Goal: Information Seeking & Learning: Check status

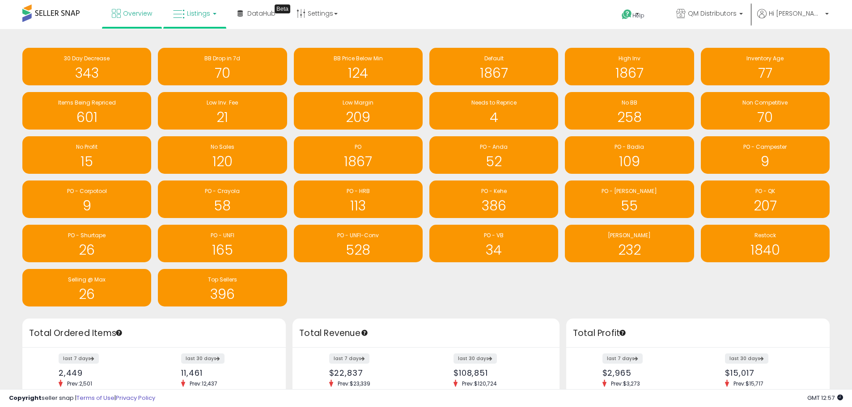
click at [204, 22] on link "Listings" at bounding box center [194, 13] width 57 height 27
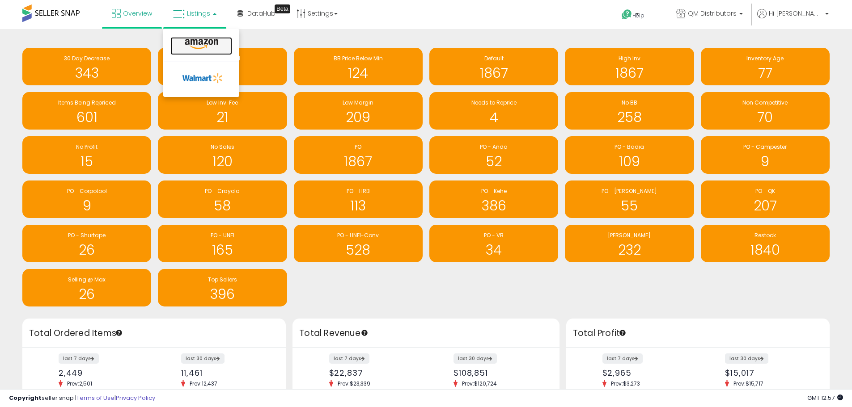
click at [205, 45] on icon at bounding box center [201, 44] width 39 height 12
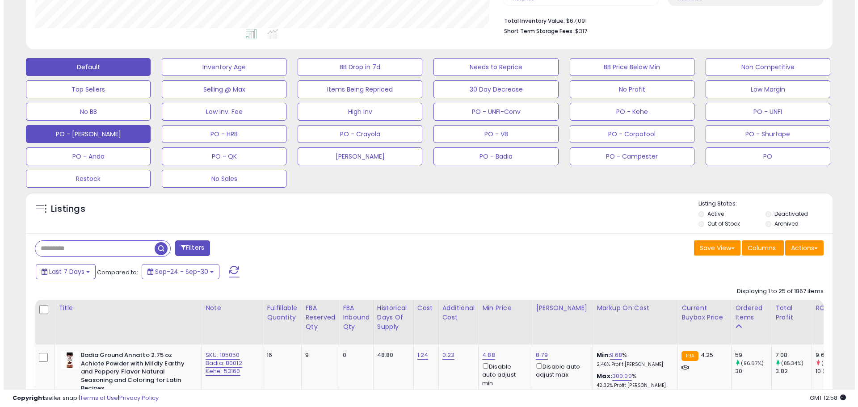
scroll to position [179, 0]
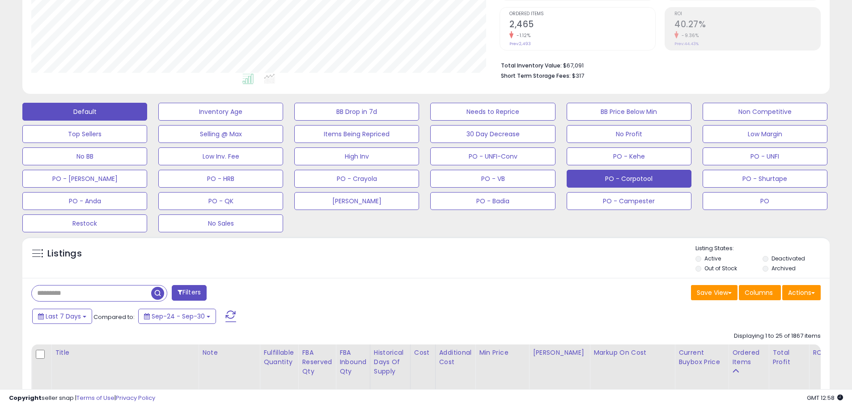
click at [628, 181] on button "PO - Corpotool" at bounding box center [628, 179] width 125 height 18
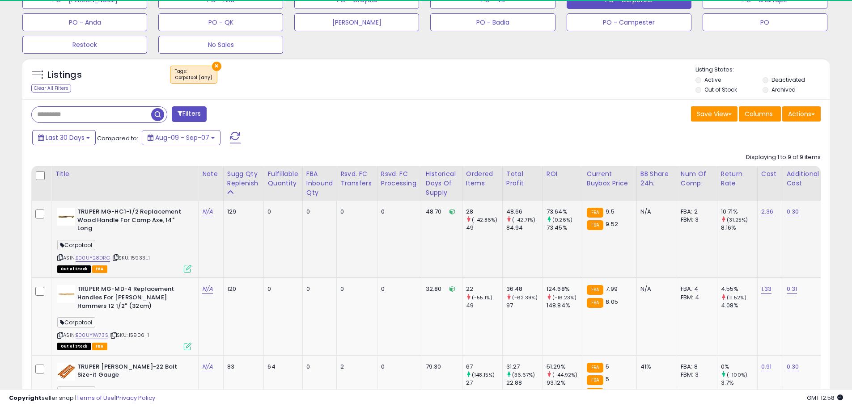
scroll to position [183, 468]
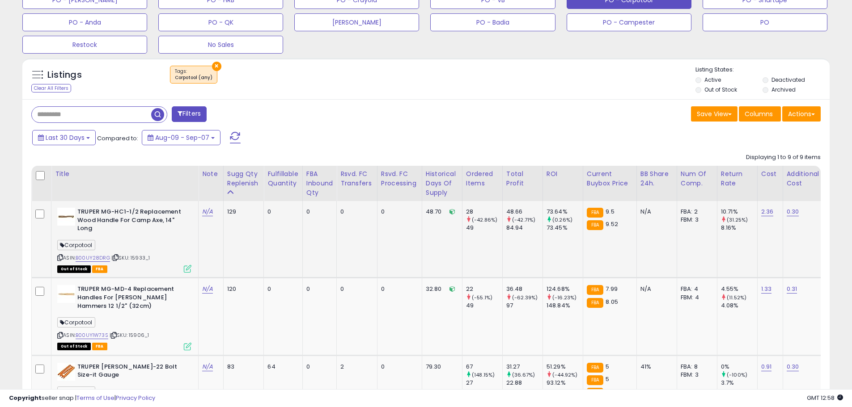
drag, startPoint x: 162, startPoint y: 265, endPoint x: 136, endPoint y: 262, distance: 25.7
click at [136, 262] on div "ASIN: B00UY28DRG | SKU: 15933_1 Out of Stock FBA" at bounding box center [124, 240] width 134 height 64
click at [138, 260] on span "| SKU: 15933_1" at bounding box center [130, 257] width 38 height 7
drag, startPoint x: 151, startPoint y: 259, endPoint x: 131, endPoint y: 259, distance: 19.7
click at [131, 259] on div "ASIN: B00UY28DRG | SKU: 15933_1 Out of Stock FBA" at bounding box center [124, 240] width 134 height 64
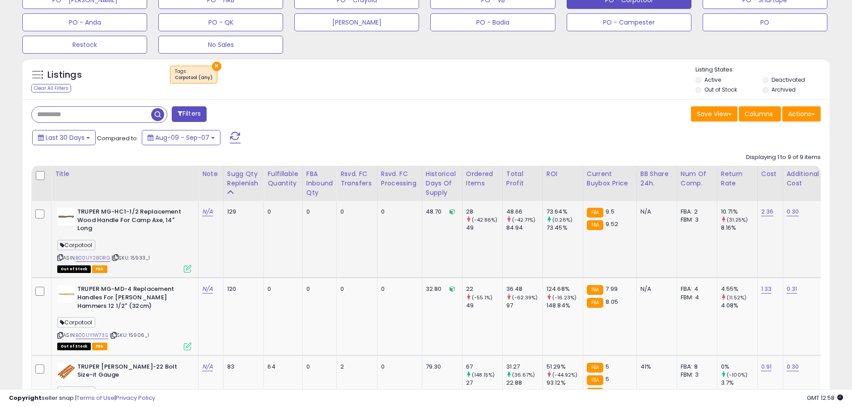
click at [140, 260] on span "| SKU: 15933_1" at bounding box center [130, 257] width 38 height 7
drag, startPoint x: 132, startPoint y: 258, endPoint x: 151, endPoint y: 259, distance: 19.2
click at [151, 259] on div "ASIN: B00UY28DRG | SKU: 15933_1 Out of Stock FBA" at bounding box center [124, 240] width 134 height 64
copy span "15933_1"
click at [141, 337] on span "| SKU: 15906_1" at bounding box center [129, 335] width 39 height 7
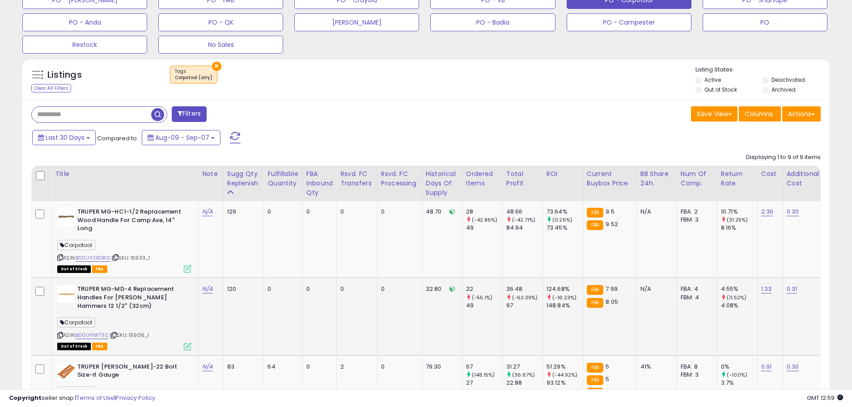
click at [141, 337] on span "| SKU: 15906_1" at bounding box center [129, 335] width 39 height 7
copy span "15906_1"
click at [99, 114] on input "text" at bounding box center [91, 115] width 119 height 16
click at [216, 65] on button "×" at bounding box center [216, 66] width 9 height 9
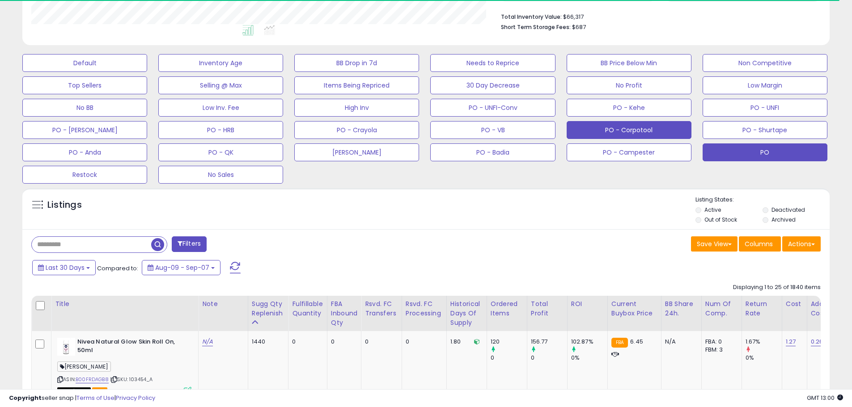
click at [782, 157] on button "PO" at bounding box center [764, 153] width 125 height 18
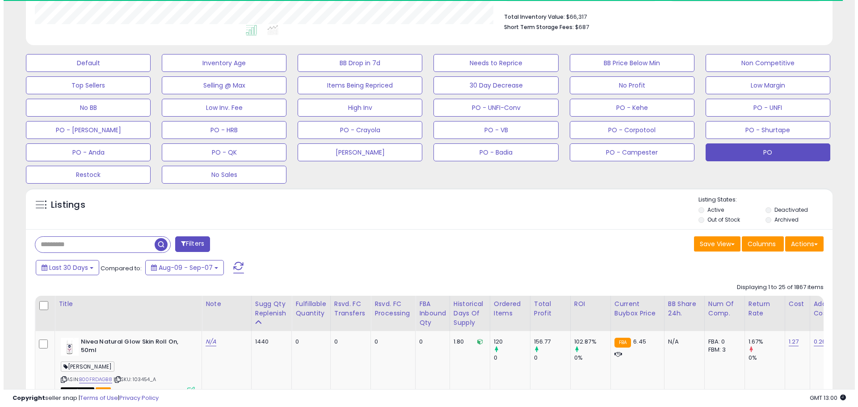
scroll to position [446912, 446627]
click at [76, 249] on input "text" at bounding box center [91, 245] width 119 height 16
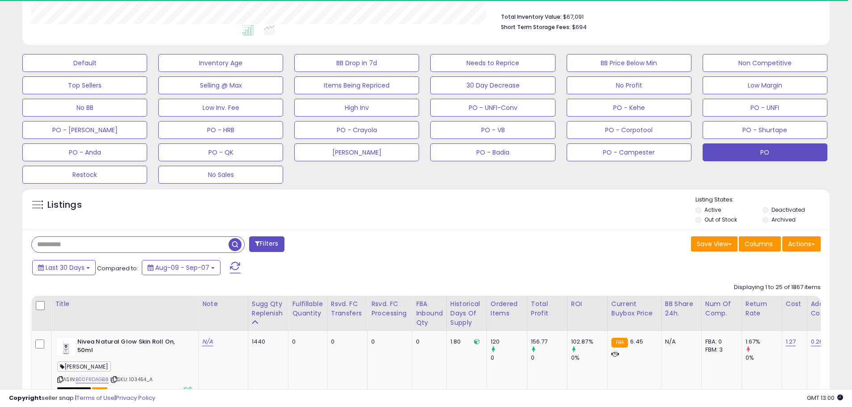
paste input "*******"
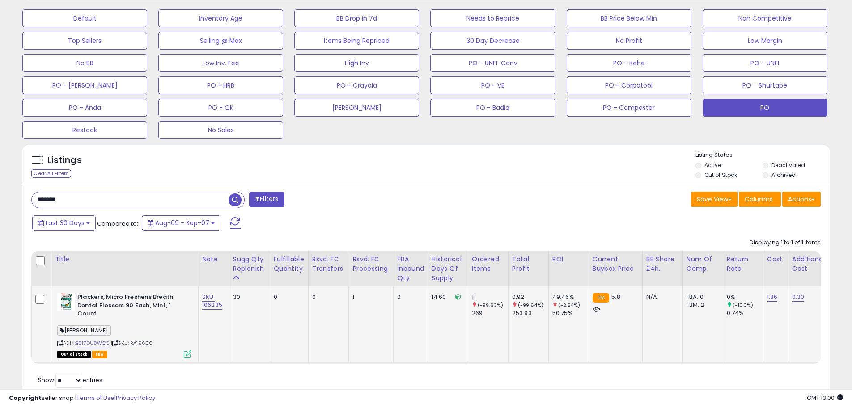
scroll to position [183, 468]
drag, startPoint x: 77, startPoint y: 199, endPoint x: 13, endPoint y: 199, distance: 63.5
click at [13, 199] on div "**********" at bounding box center [425, 88] width 843 height 645
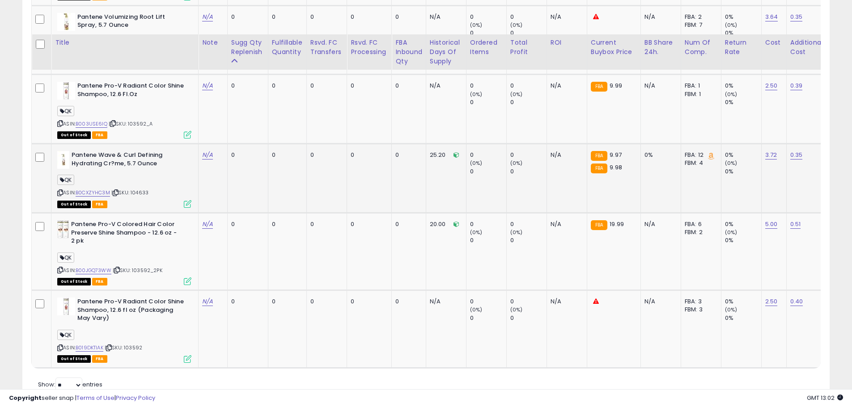
scroll to position [875, 0]
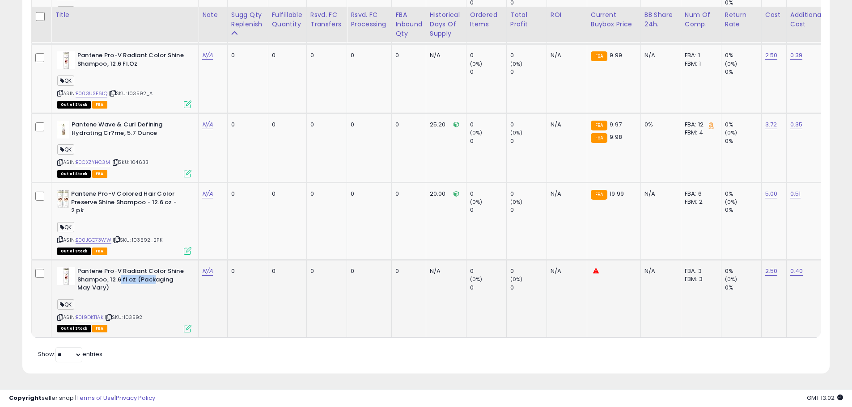
drag, startPoint x: 121, startPoint y: 272, endPoint x: 155, endPoint y: 273, distance: 34.0
click at [155, 273] on b "Pantene Pro-V Radiant Color Shine Shampoo, 12.6 fl oz (Packaging May Vary)" at bounding box center [131, 280] width 109 height 27
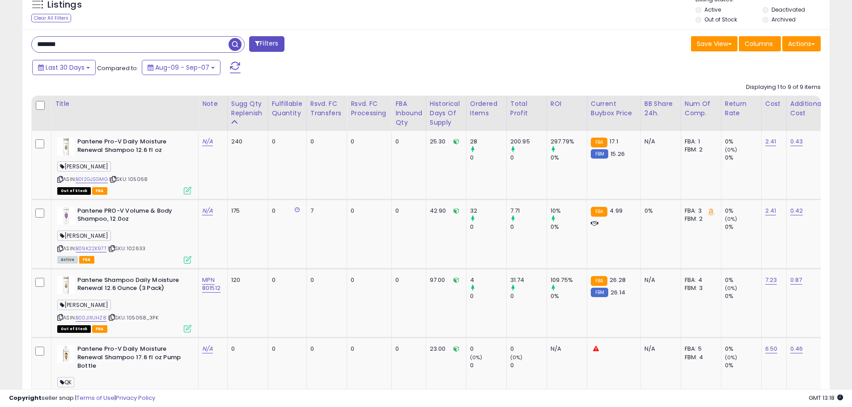
scroll to position [183, 468]
drag, startPoint x: 93, startPoint y: 46, endPoint x: 8, endPoint y: 44, distance: 85.0
click at [8, 43] on div "**********" at bounding box center [425, 217] width 843 height 1215
paste input "text"
type input "******"
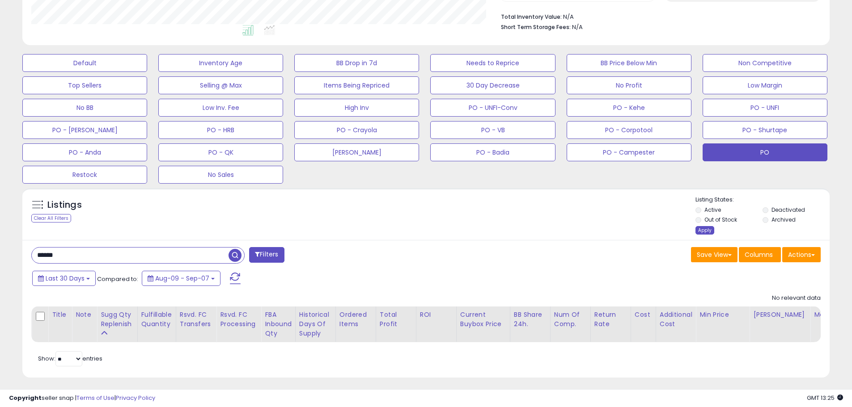
click at [702, 232] on div "Apply" at bounding box center [704, 230] width 19 height 8
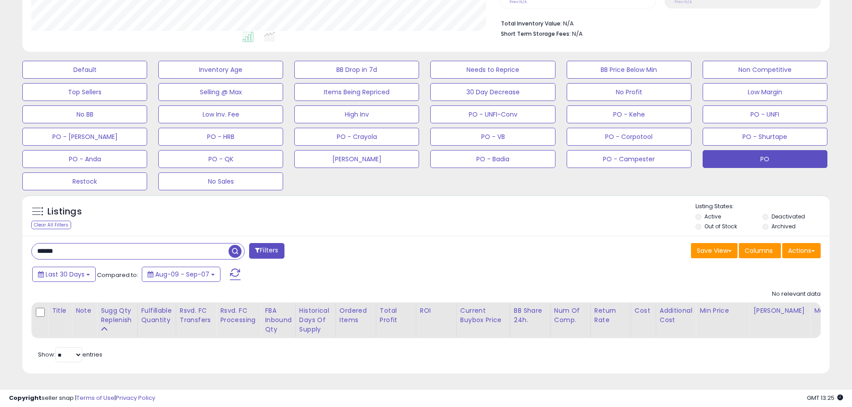
drag, startPoint x: 80, startPoint y: 244, endPoint x: 27, endPoint y: 247, distance: 52.4
click at [27, 247] on div "****** Filters" at bounding box center [225, 252] width 401 height 18
click at [81, 244] on input "******" at bounding box center [130, 252] width 197 height 16
click at [82, 245] on input "******" at bounding box center [130, 252] width 197 height 16
click at [73, 246] on input "******" at bounding box center [130, 252] width 197 height 16
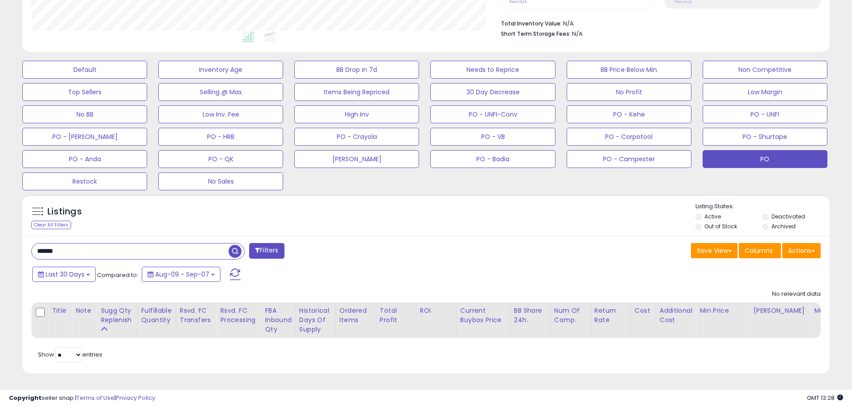
drag, startPoint x: 64, startPoint y: 247, endPoint x: 7, endPoint y: 242, distance: 57.8
click at [7, 242] on div "**********" at bounding box center [425, 101] width 843 height 568
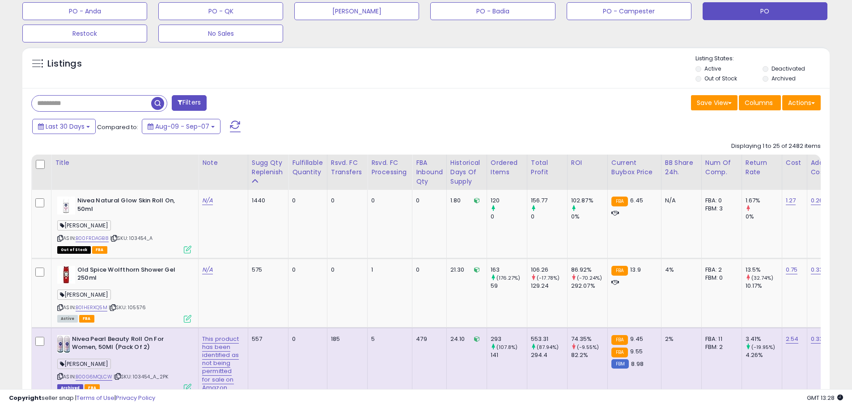
scroll to position [362, 0]
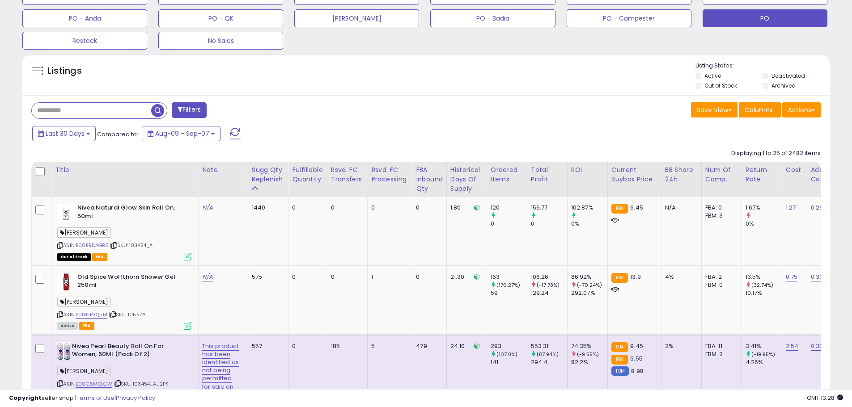
click at [54, 114] on input "text" at bounding box center [91, 111] width 119 height 16
type input "*******"
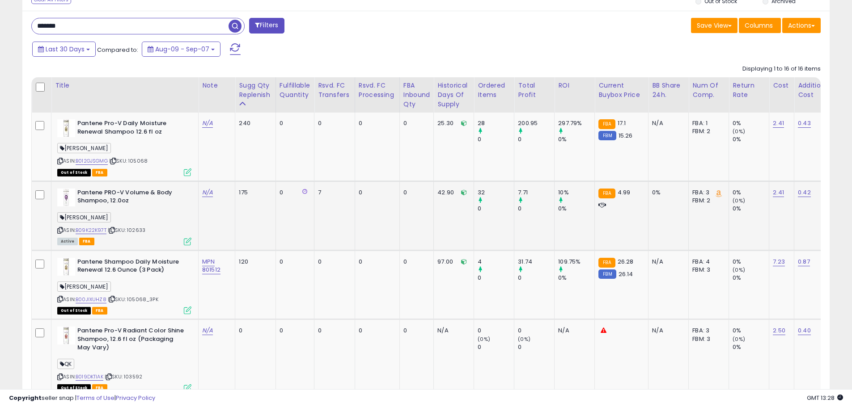
scroll to position [460, 0]
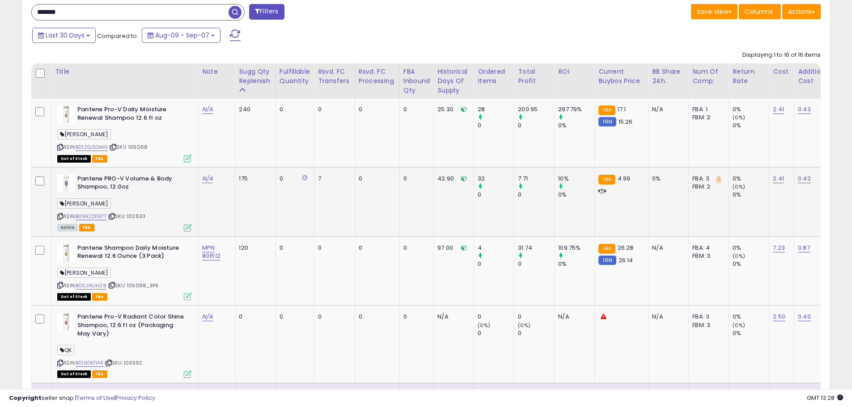
click at [152, 229] on div "Active FBA" at bounding box center [124, 227] width 134 height 6
drag, startPoint x: 139, startPoint y: 216, endPoint x: 130, endPoint y: 218, distance: 9.0
click at [130, 218] on div "ASIN: B09K22K97T | SKU: 102633 Active FBA" at bounding box center [124, 203] width 134 height 56
copy span "102633"
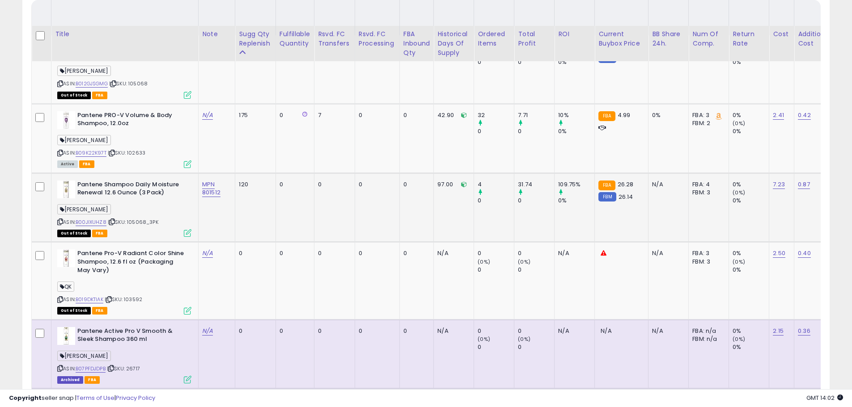
scroll to position [549, 0]
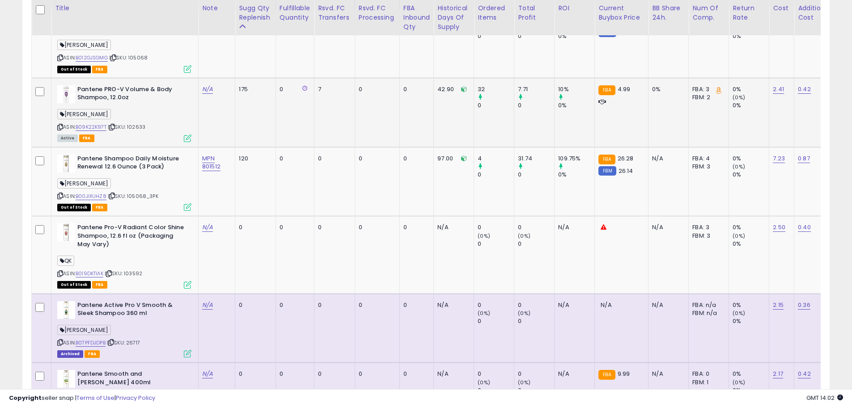
copy span "102633"
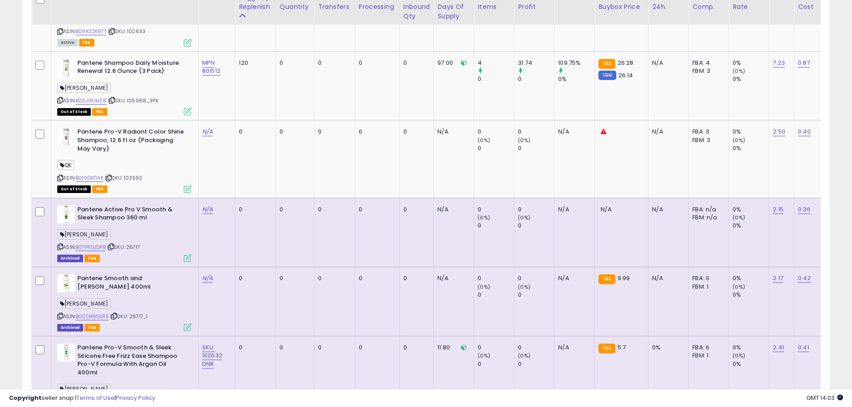
scroll to position [649, 0]
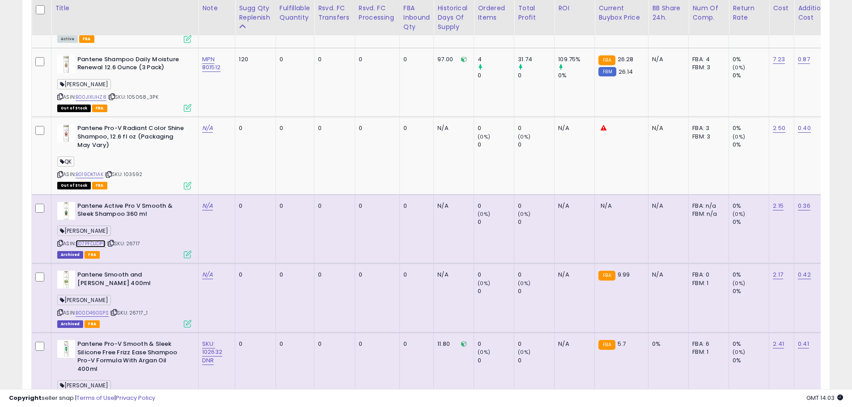
click at [102, 243] on link "B07PFDJDPB" at bounding box center [91, 244] width 30 height 8
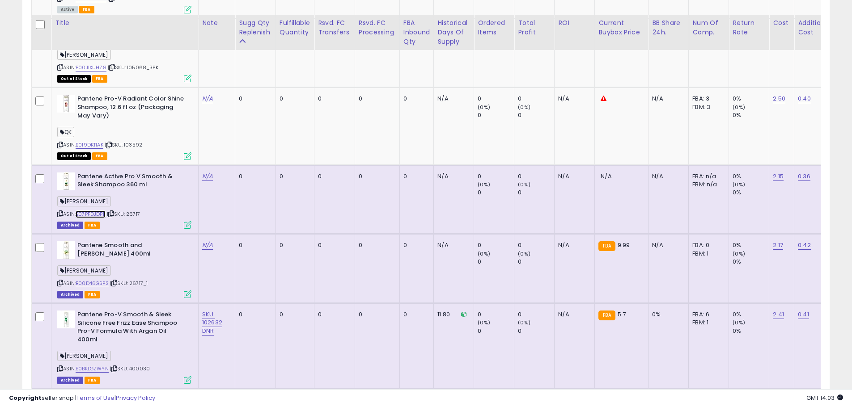
scroll to position [693, 0]
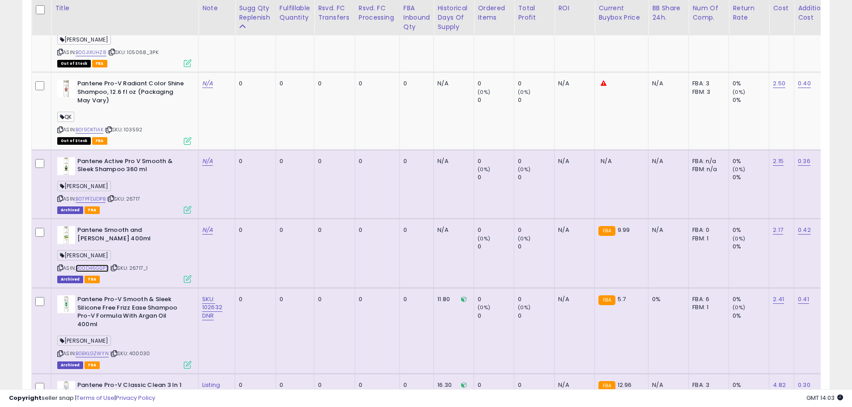
click at [101, 270] on link "B00D46GSPS" at bounding box center [92, 269] width 33 height 8
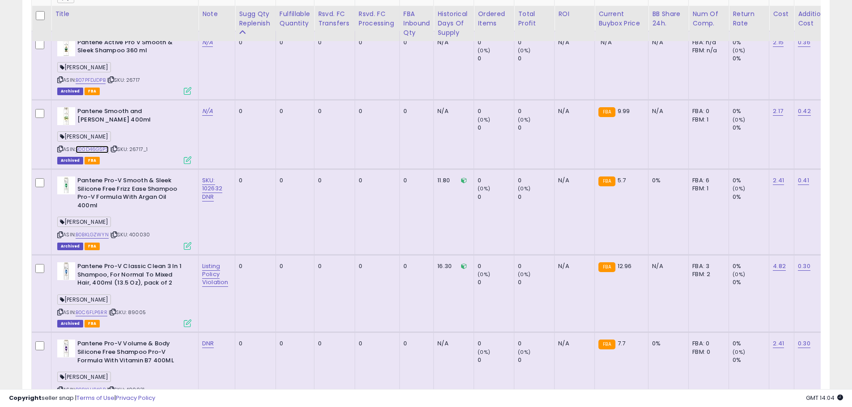
scroll to position [828, 0]
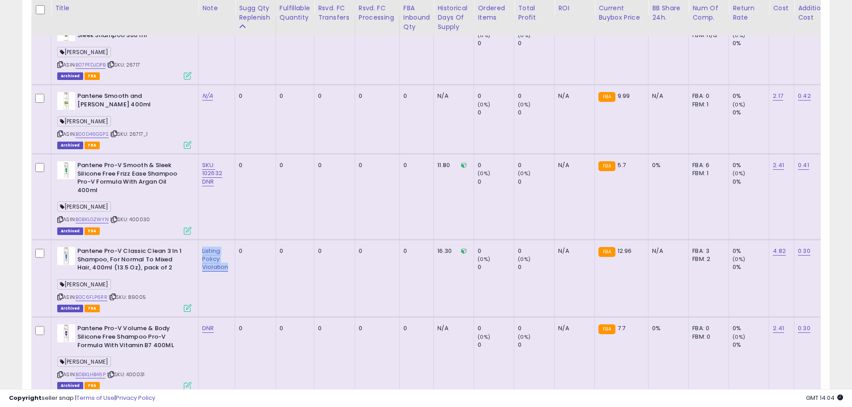
drag, startPoint x: 231, startPoint y: 270, endPoint x: 200, endPoint y: 253, distance: 35.4
click at [200, 253] on td "Listing Policy Violation" at bounding box center [217, 278] width 37 height 77
click at [223, 283] on td "Listing Policy Violation" at bounding box center [217, 278] width 37 height 77
click at [174, 295] on div "ASIN: B0C6FLP6RR | SKU: 89005 Archived FBA" at bounding box center [124, 279] width 134 height 64
